Goal: Task Accomplishment & Management: Use online tool/utility

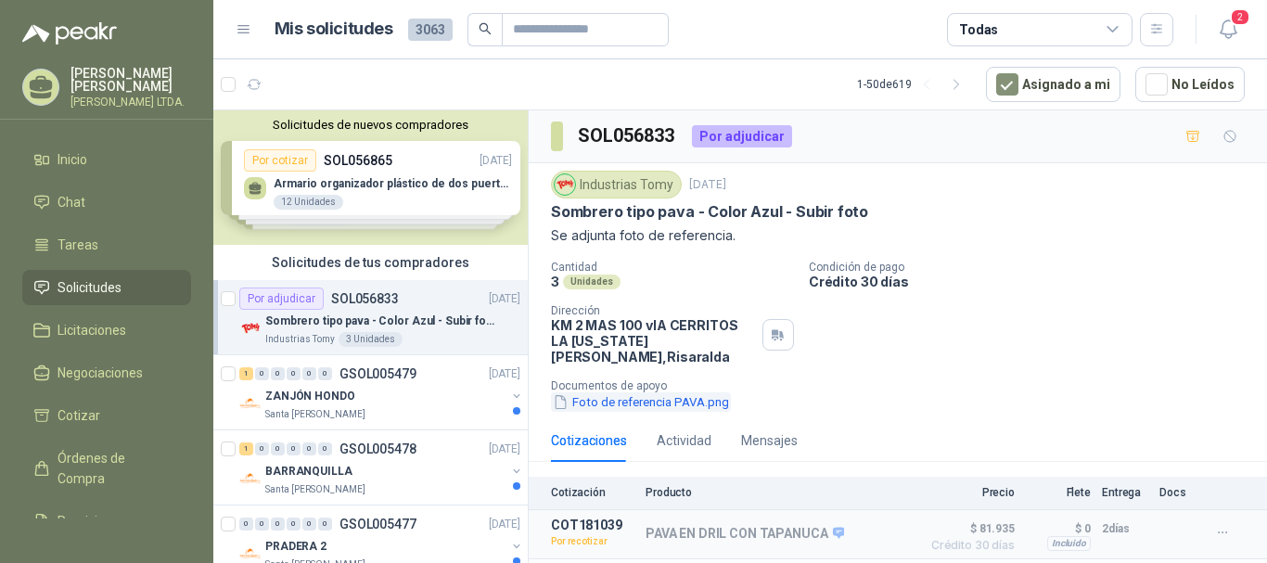
click at [674, 392] on button "Foto de referencia PAVA.png" at bounding box center [641, 401] width 180 height 19
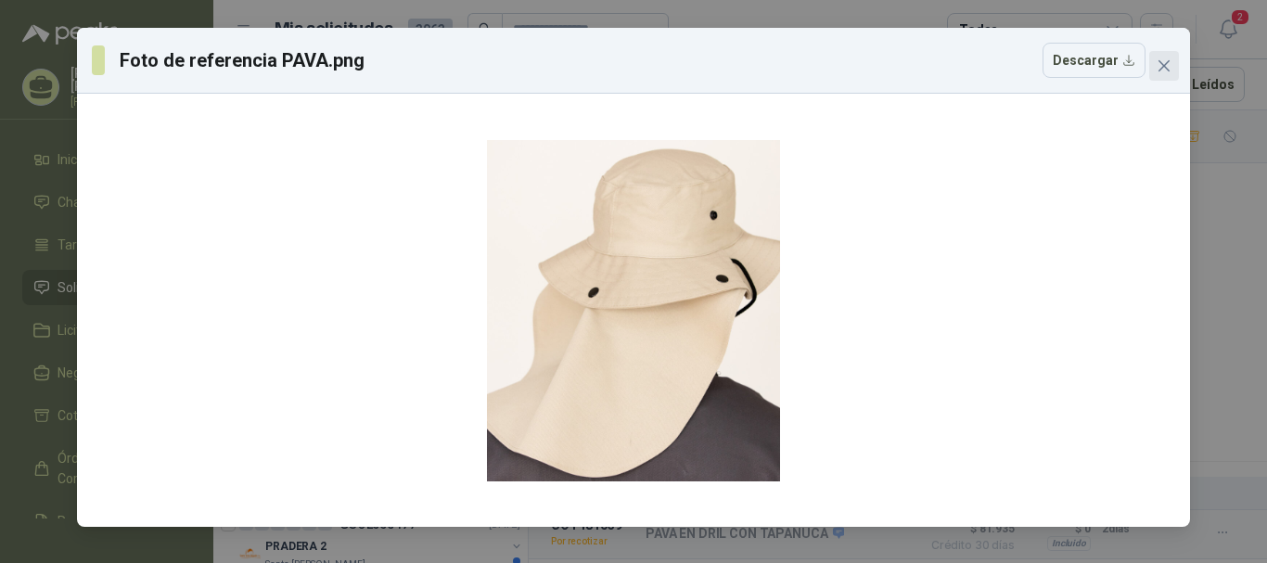
click at [1164, 54] on button "Close" at bounding box center [1165, 66] width 30 height 30
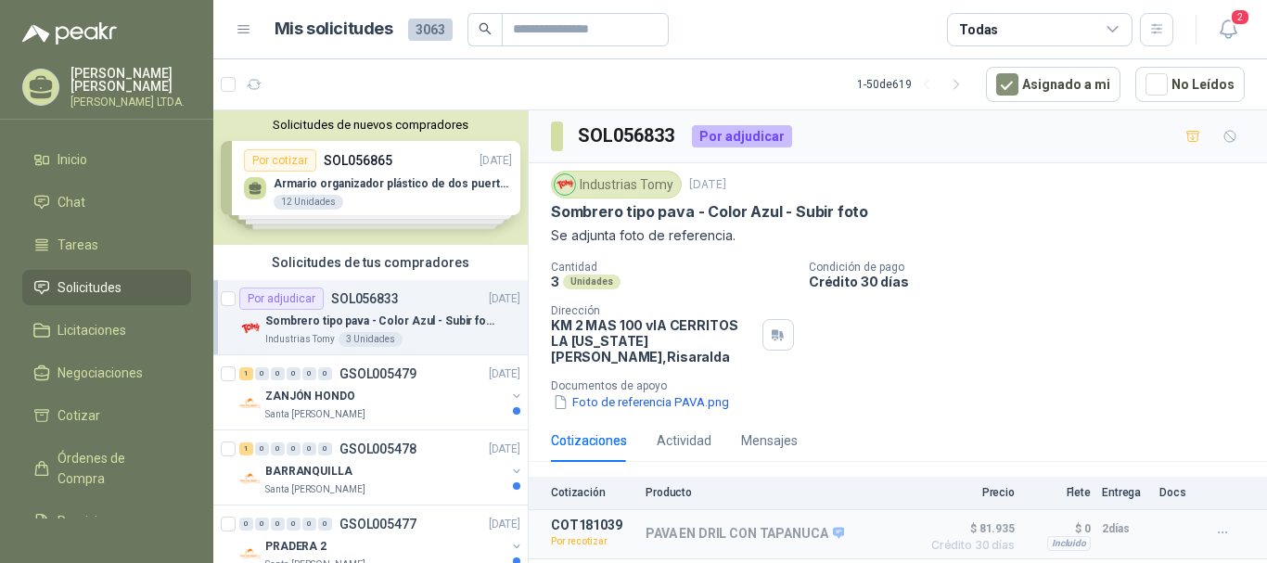
scroll to position [11, 0]
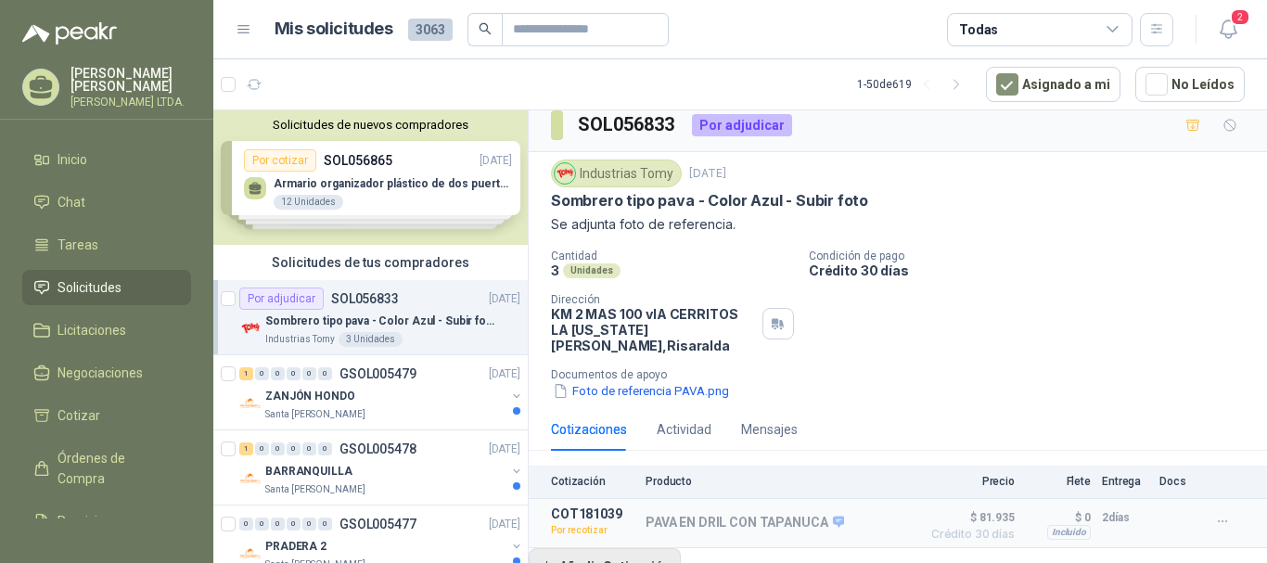
click at [615, 556] on button "Añadir Cotización" at bounding box center [605, 566] width 152 height 37
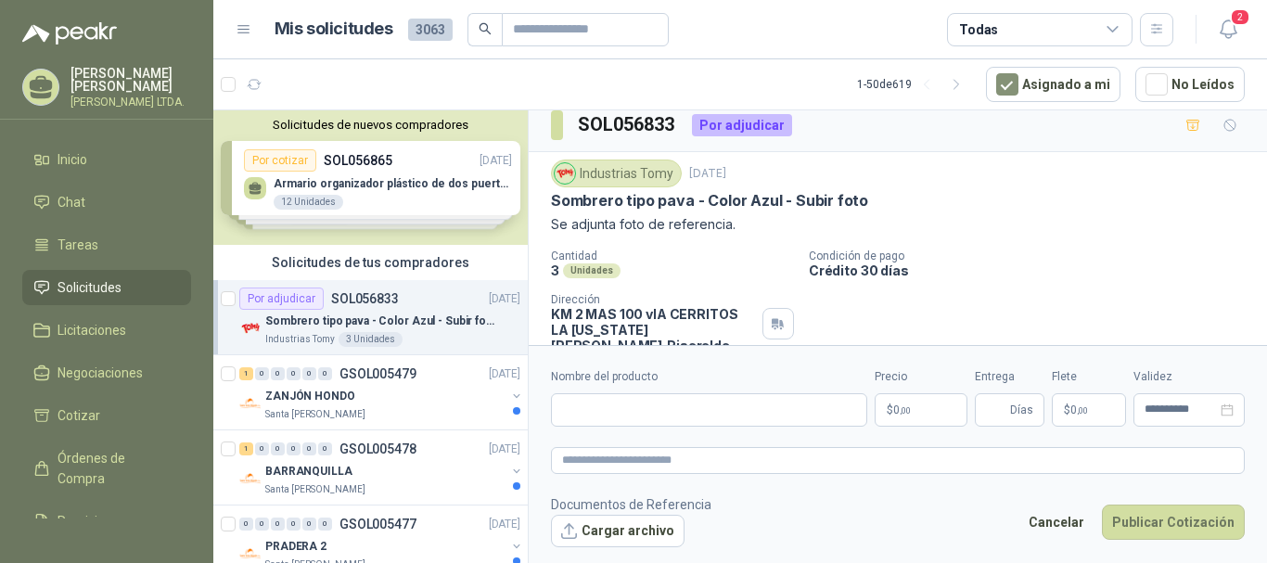
click at [1078, 523] on button "Cancelar" at bounding box center [1057, 522] width 76 height 35
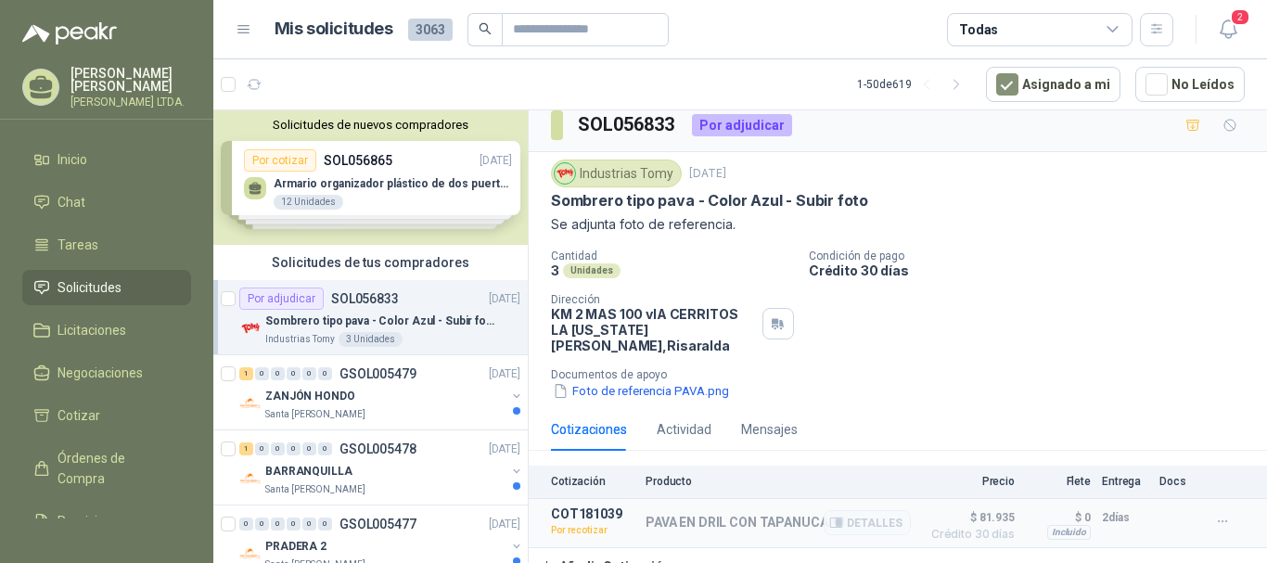
click at [581, 521] on p "Por recotizar" at bounding box center [593, 530] width 84 height 19
click at [559, 507] on p "COT181039" at bounding box center [593, 514] width 84 height 15
click at [593, 507] on p "COT181039" at bounding box center [593, 514] width 84 height 15
click at [882, 510] on button "Detalles" at bounding box center [867, 522] width 87 height 25
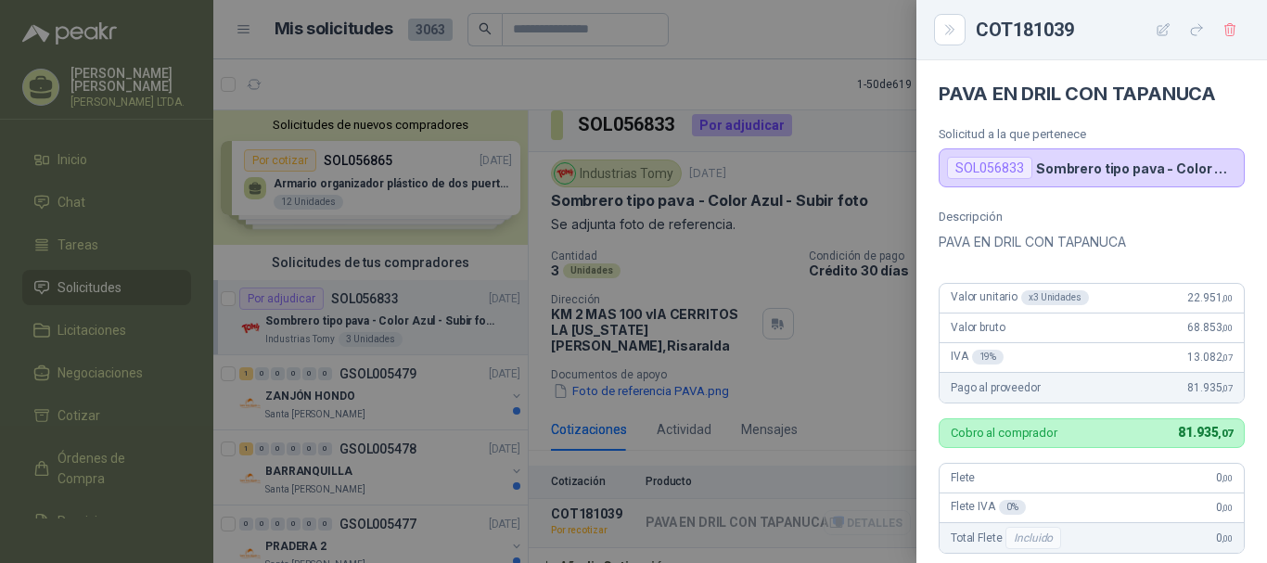
scroll to position [437, 0]
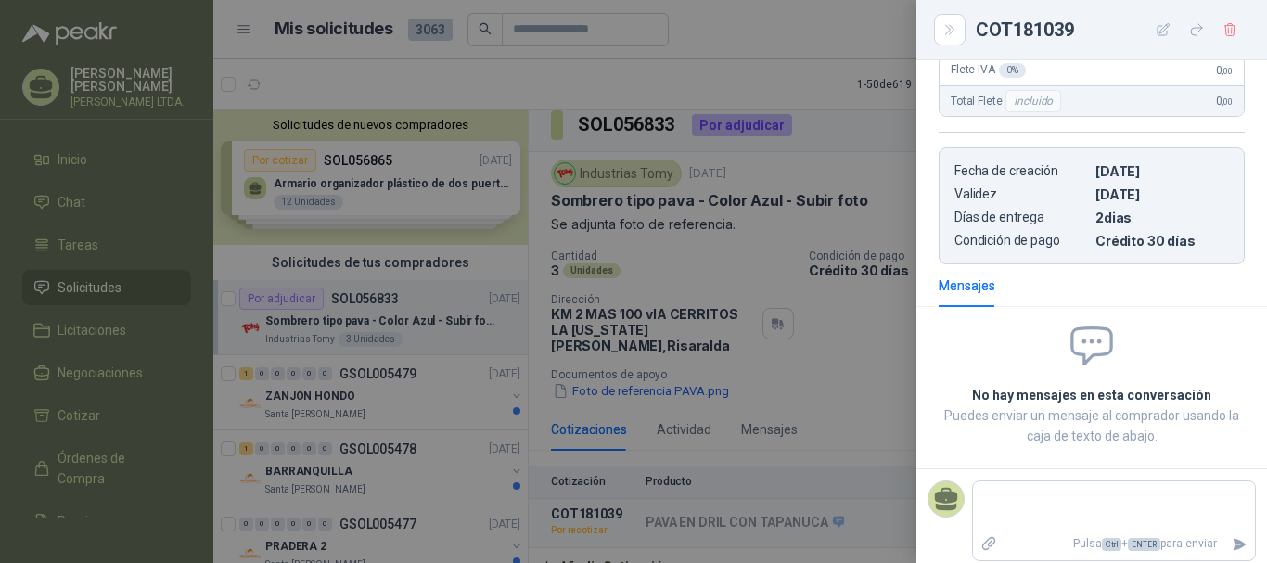
drag, startPoint x: 1091, startPoint y: 216, endPoint x: 1132, endPoint y: 211, distance: 41.2
click at [1132, 211] on p "2 dias" at bounding box center [1163, 218] width 134 height 16
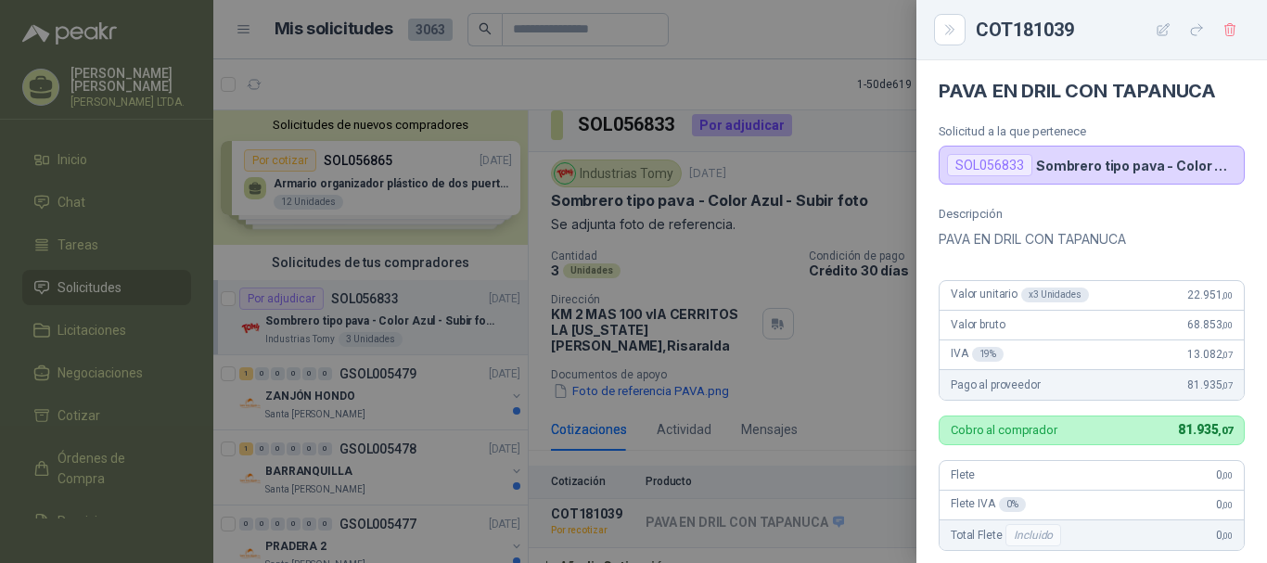
scroll to position [0, 0]
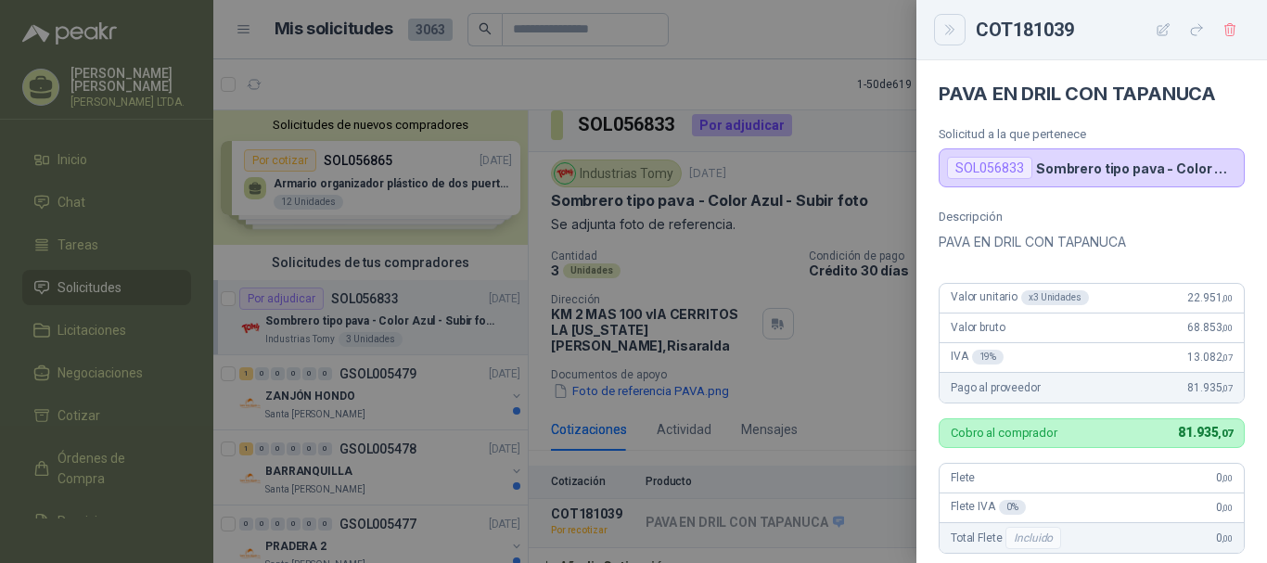
click at [950, 30] on icon "Close" at bounding box center [949, 29] width 8 height 9
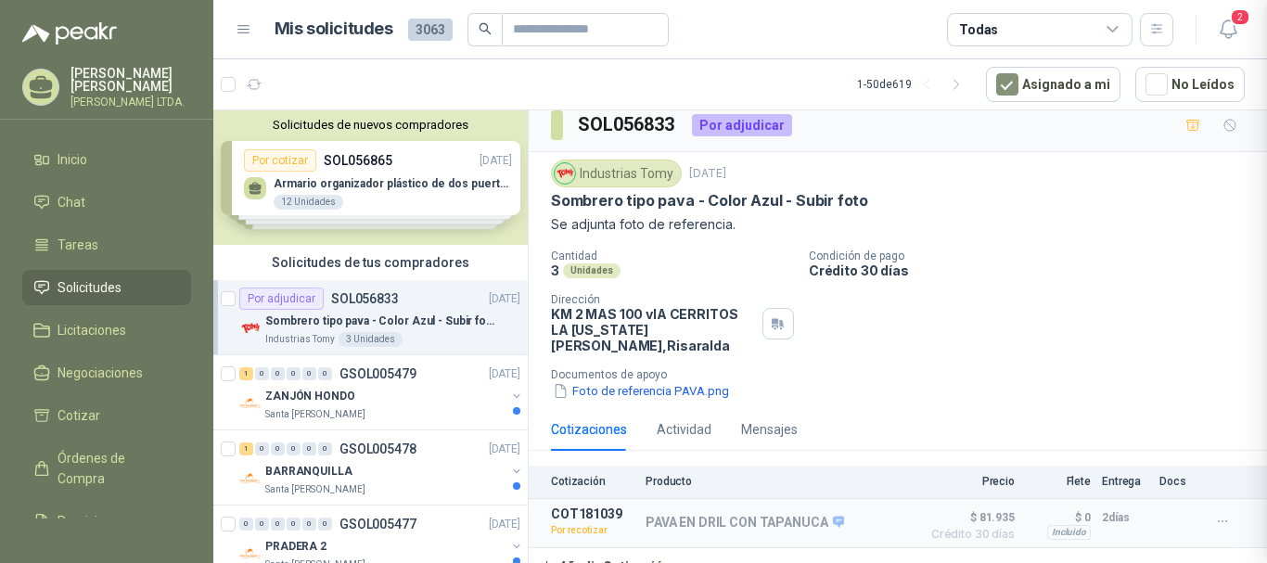
scroll to position [446, 0]
click at [589, 548] on button "Añadir Cotización" at bounding box center [605, 566] width 152 height 37
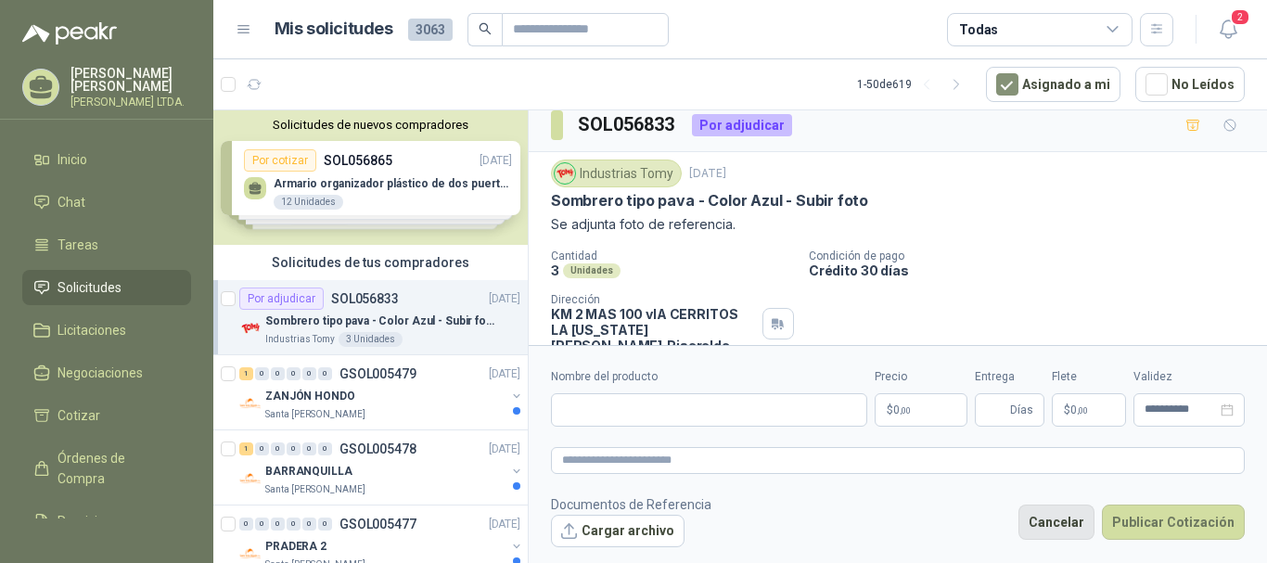
click at [1043, 523] on button "Cancelar" at bounding box center [1057, 522] width 76 height 35
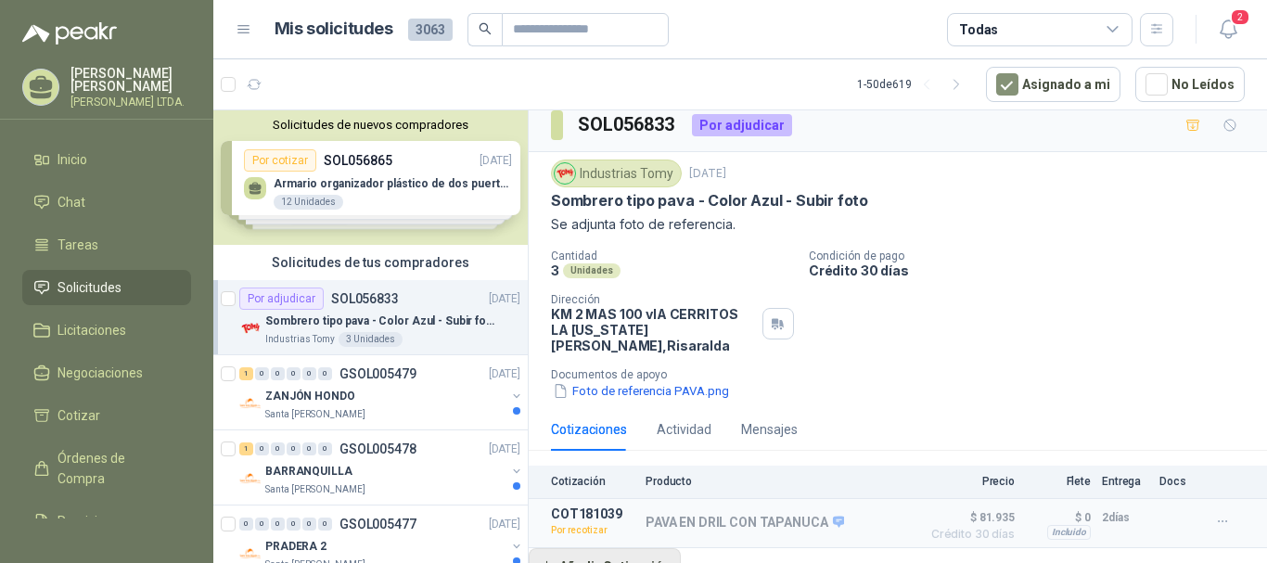
click at [609, 548] on button "Añadir Cotización" at bounding box center [605, 566] width 152 height 37
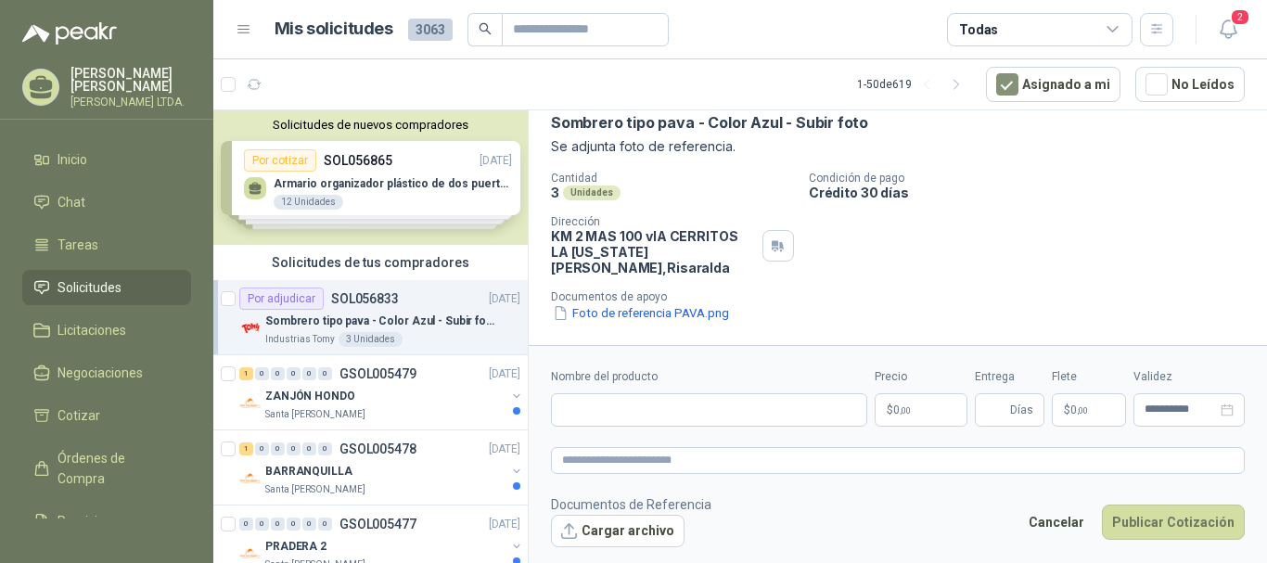
scroll to position [197, 0]
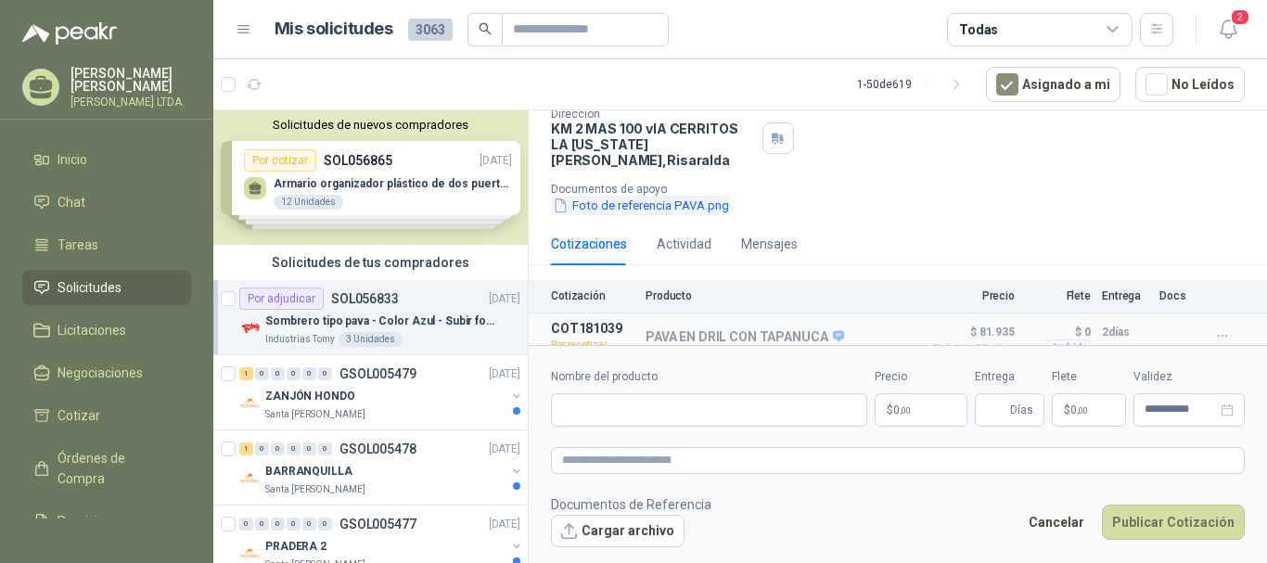
click at [603, 196] on button "Foto de referencia PAVA.png" at bounding box center [641, 205] width 180 height 19
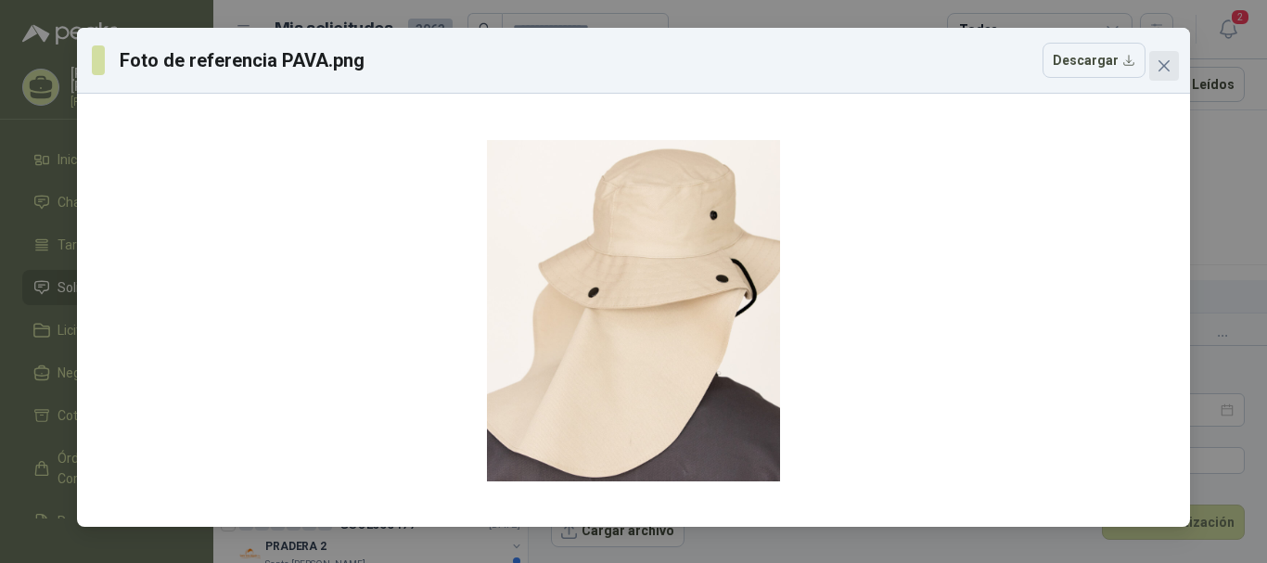
click at [1170, 62] on icon "close" at bounding box center [1164, 65] width 15 height 15
